Goal: Transaction & Acquisition: Purchase product/service

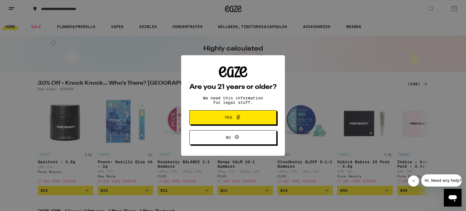
click at [228, 118] on span "Yes" at bounding box center [228, 117] width 7 height 4
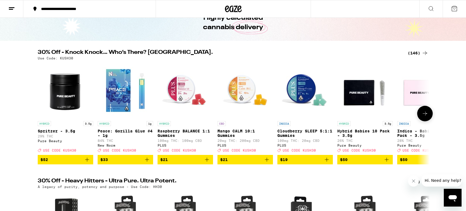
click at [426, 115] on icon at bounding box center [424, 113] width 4 height 4
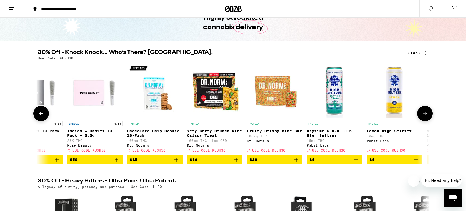
click at [427, 115] on icon at bounding box center [424, 113] width 7 height 7
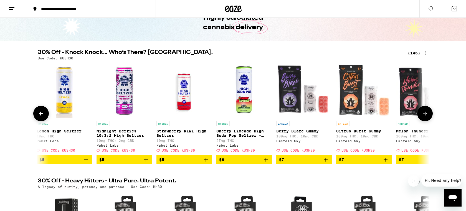
scroll to position [0, 0]
click at [427, 116] on icon at bounding box center [424, 113] width 7 height 7
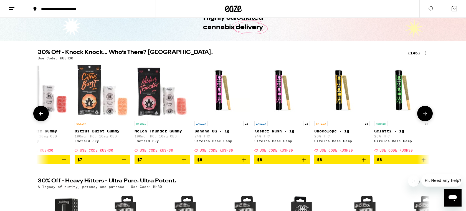
scroll to position [0, 989]
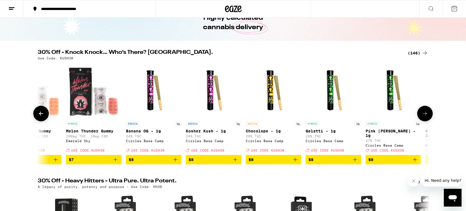
click at [427, 117] on icon at bounding box center [424, 113] width 7 height 7
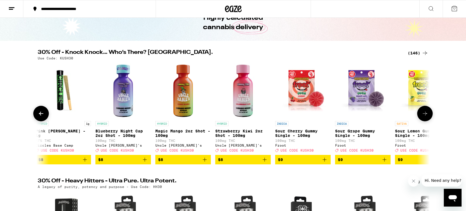
click at [428, 117] on icon at bounding box center [424, 113] width 7 height 7
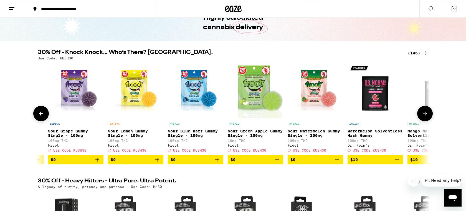
scroll to position [0, 1649]
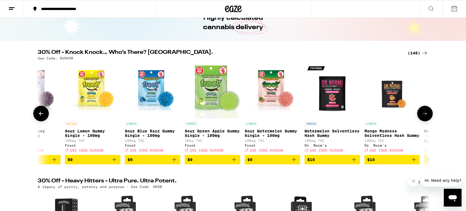
click at [428, 115] on icon at bounding box center [424, 113] width 7 height 7
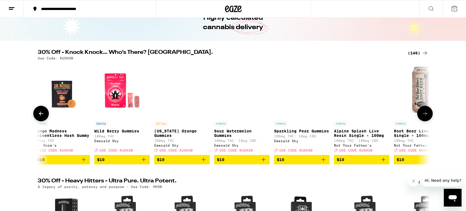
scroll to position [0, 0]
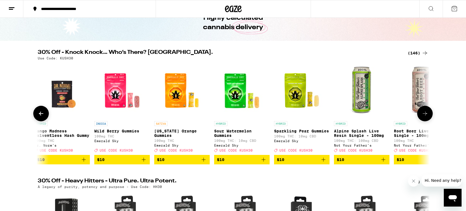
click at [428, 116] on icon at bounding box center [424, 113] width 7 height 7
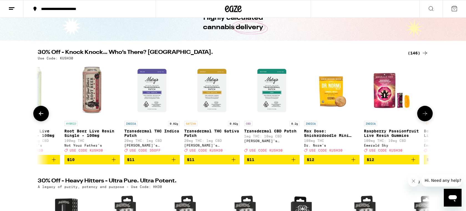
scroll to position [0, 2309]
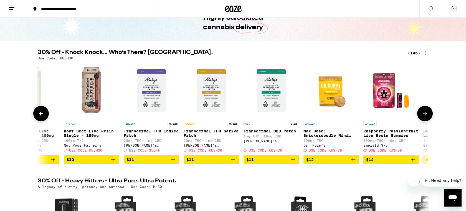
click at [428, 116] on icon at bounding box center [424, 113] width 7 height 7
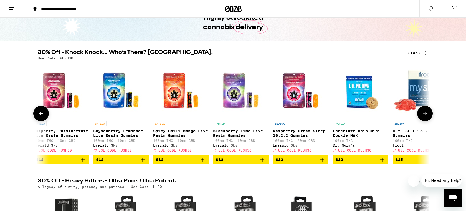
click at [428, 116] on icon at bounding box center [424, 113] width 7 height 7
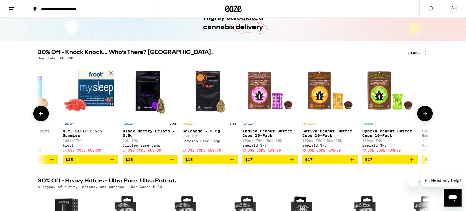
click at [428, 116] on icon at bounding box center [424, 113] width 7 height 7
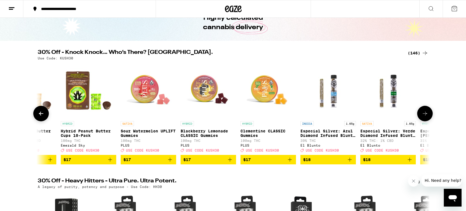
scroll to position [0, 3298]
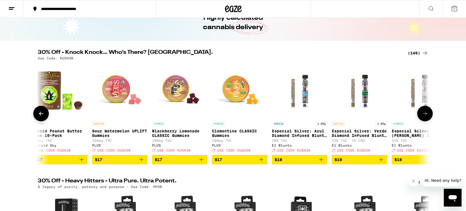
click at [428, 116] on icon at bounding box center [424, 113] width 7 height 7
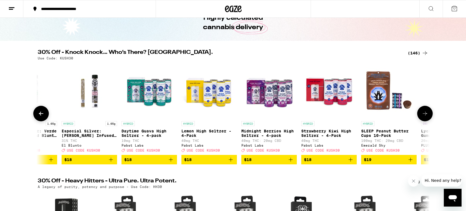
click at [428, 116] on button at bounding box center [425, 114] width 16 height 16
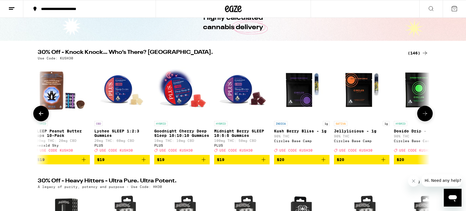
scroll to position [0, 3958]
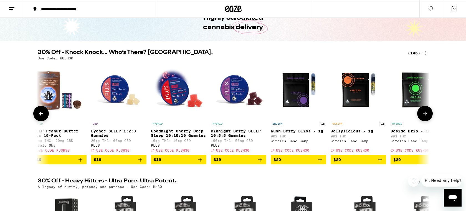
click at [429, 116] on button at bounding box center [425, 114] width 16 height 16
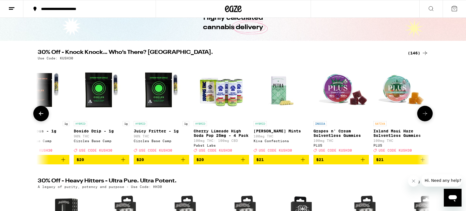
scroll to position [0, 4288]
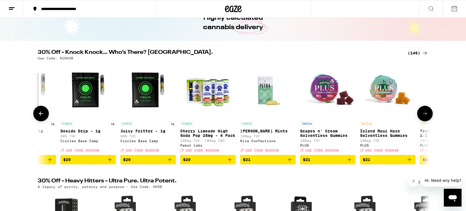
click at [429, 116] on button at bounding box center [425, 114] width 16 height 16
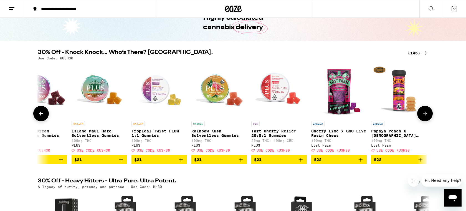
scroll to position [0, 4618]
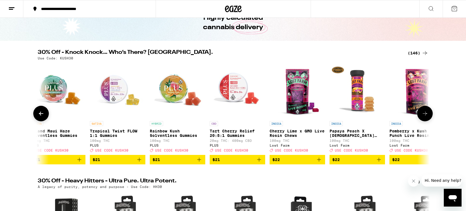
click at [428, 117] on button at bounding box center [425, 114] width 16 height 16
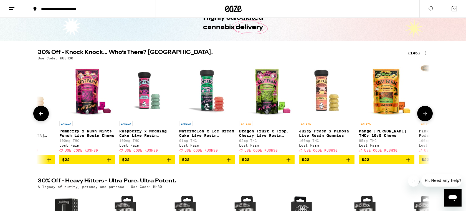
click at [428, 116] on button at bounding box center [425, 114] width 16 height 16
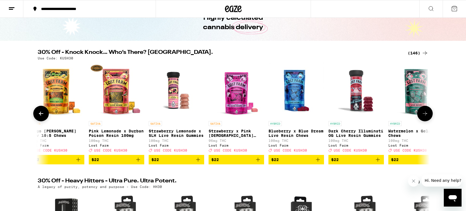
click at [429, 116] on button at bounding box center [425, 114] width 16 height 16
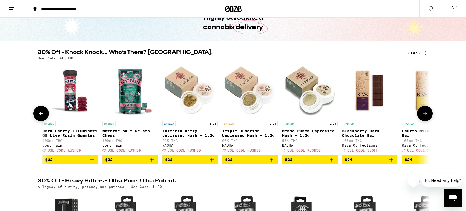
scroll to position [0, 5607]
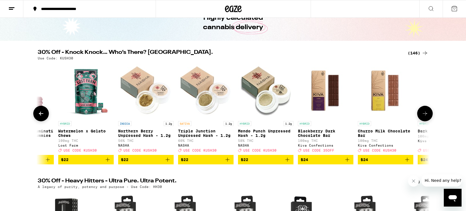
click at [429, 115] on button at bounding box center [425, 114] width 16 height 16
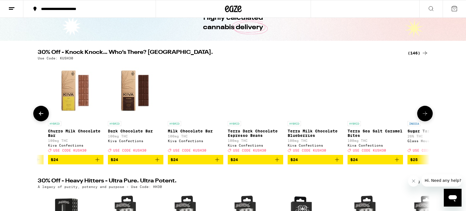
scroll to position [0, 5937]
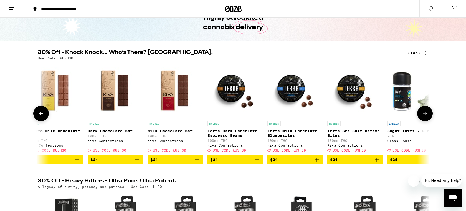
click at [427, 117] on icon at bounding box center [424, 113] width 7 height 7
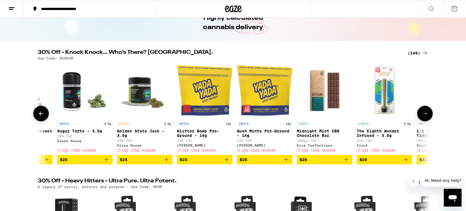
click at [427, 116] on icon at bounding box center [424, 113] width 7 height 7
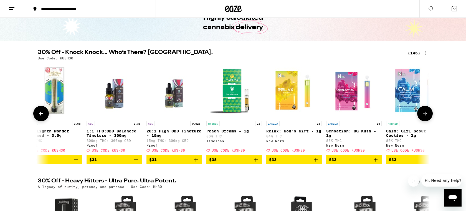
click at [427, 117] on icon at bounding box center [424, 113] width 7 height 7
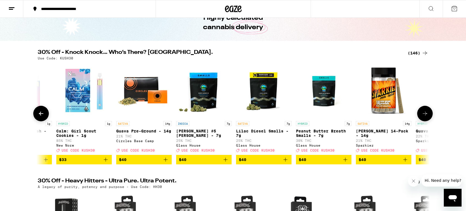
scroll to position [0, 6926]
click at [428, 113] on button at bounding box center [425, 114] width 16 height 16
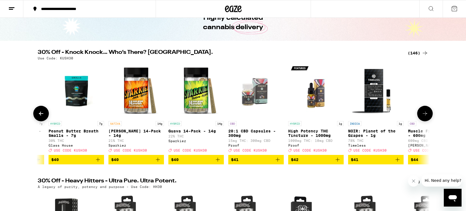
scroll to position [0, 7256]
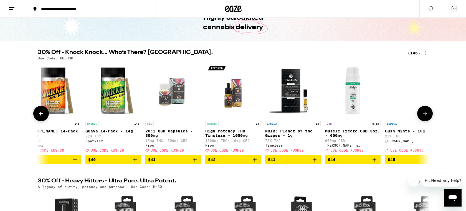
click at [429, 114] on button at bounding box center [425, 114] width 16 height 16
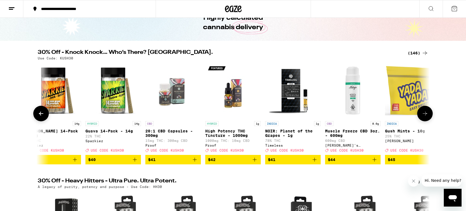
scroll to position [0, 7586]
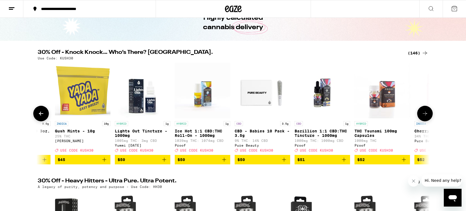
click at [429, 114] on button at bounding box center [425, 114] width 16 height 16
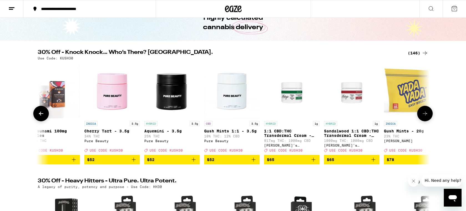
click at [229, 100] on img "Open page for Gush Mints 1:1 - 3.5g from Pure Beauty" at bounding box center [231, 90] width 55 height 55
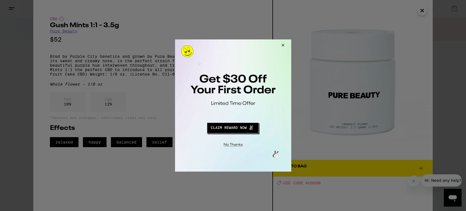
click at [283, 46] on button "Close Modal" at bounding box center [281, 45] width 15 height 13
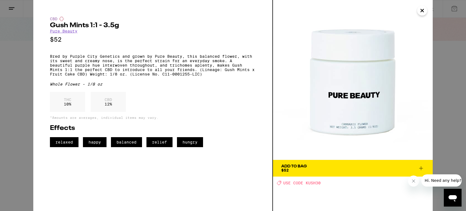
click at [421, 8] on icon "Close" at bounding box center [422, 10] width 7 height 8
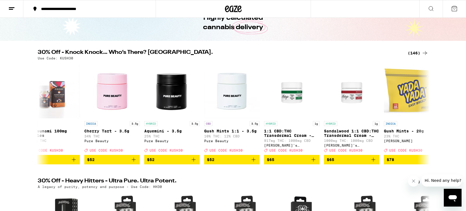
click at [425, 51] on icon at bounding box center [424, 53] width 7 height 7
click at [424, 52] on icon at bounding box center [424, 53] width 7 height 7
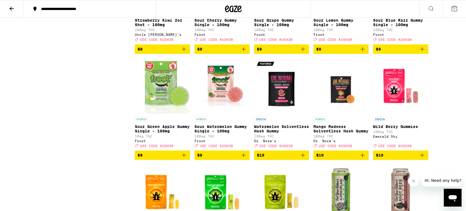
scroll to position [595, 0]
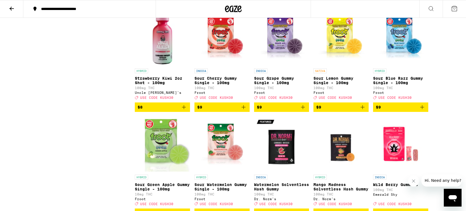
click at [229, 12] on icon at bounding box center [233, 9] width 17 height 10
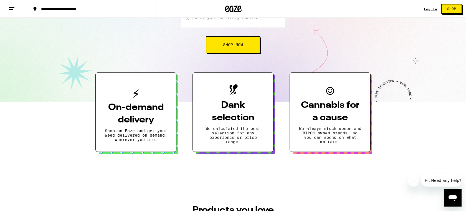
scroll to position [11, 0]
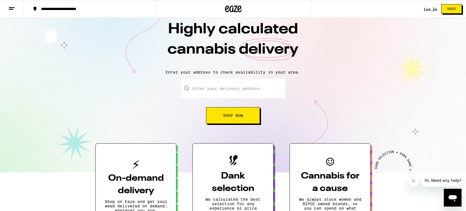
click at [233, 117] on span "Shop Now" at bounding box center [233, 115] width 20 height 4
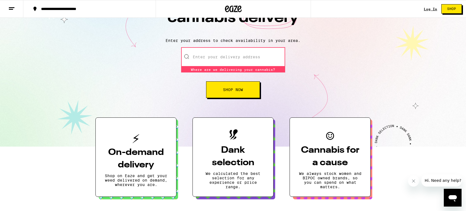
scroll to position [17, 0]
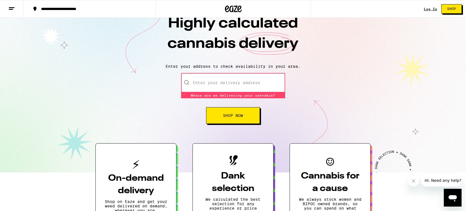
click at [431, 10] on link "Log In" at bounding box center [430, 9] width 13 height 4
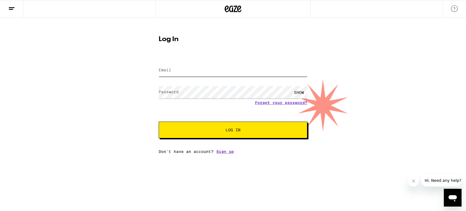
type input "[EMAIL_ADDRESS][DOMAIN_NAME]"
click at [215, 123] on button "Log In" at bounding box center [233, 129] width 149 height 17
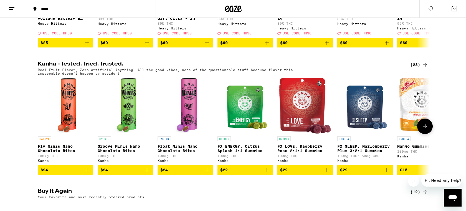
scroll to position [276, 0]
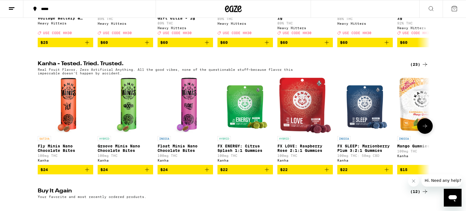
click at [425, 128] on icon at bounding box center [424, 126] width 4 height 4
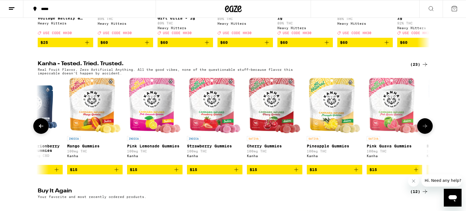
click at [428, 129] on icon at bounding box center [424, 126] width 7 height 7
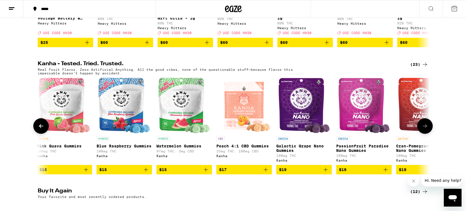
scroll to position [276, 0]
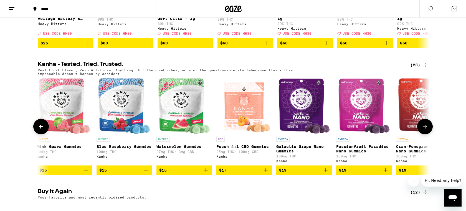
click at [428, 130] on icon at bounding box center [424, 126] width 7 height 7
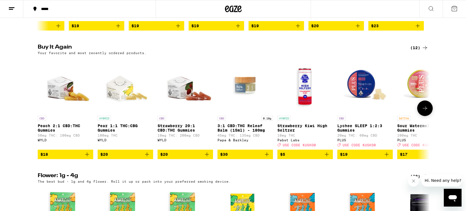
scroll to position [420, 0]
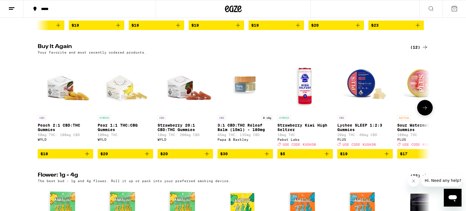
click at [424, 111] on icon at bounding box center [424, 107] width 7 height 7
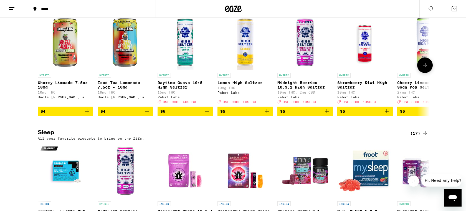
scroll to position [1852, 0]
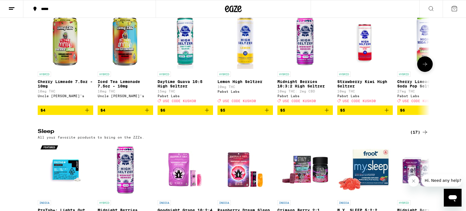
click at [422, 67] on icon at bounding box center [424, 64] width 7 height 7
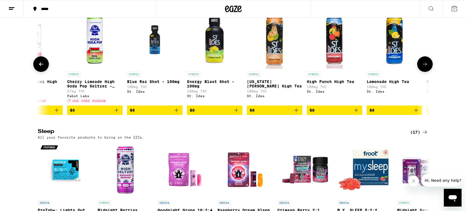
click at [424, 66] on icon at bounding box center [424, 64] width 4 height 4
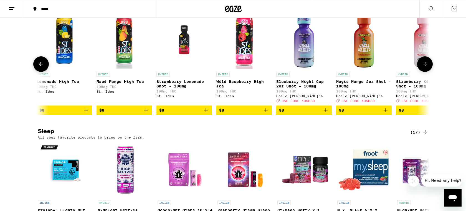
click at [424, 67] on icon at bounding box center [424, 64] width 7 height 7
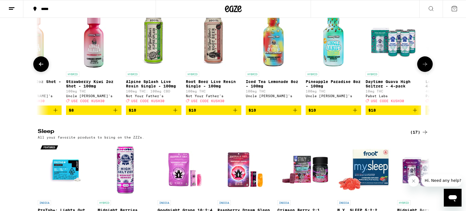
click at [425, 67] on icon at bounding box center [424, 64] width 7 height 7
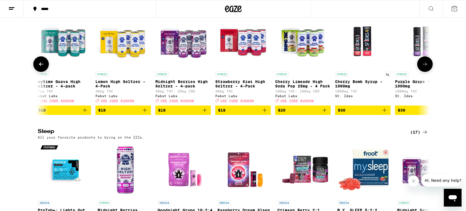
click at [425, 67] on icon at bounding box center [424, 64] width 7 height 7
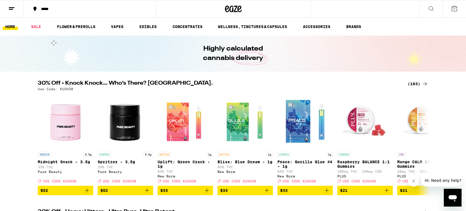
scroll to position [0, 0]
